Goal: Complete application form: Complete application form

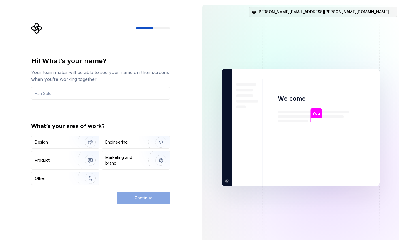
click at [371, 15] on html "Hi! What’s your name? Your team mates will be able to see your name on their sc…" at bounding box center [202, 120] width 404 height 240
click at [232, 32] on html "Hi! What’s your name? Your team mates will be able to see your name on their sc…" at bounding box center [202, 120] width 404 height 240
click at [57, 145] on div "Design" at bounding box center [65, 142] width 68 height 12
